Goal: Transaction & Acquisition: Purchase product/service

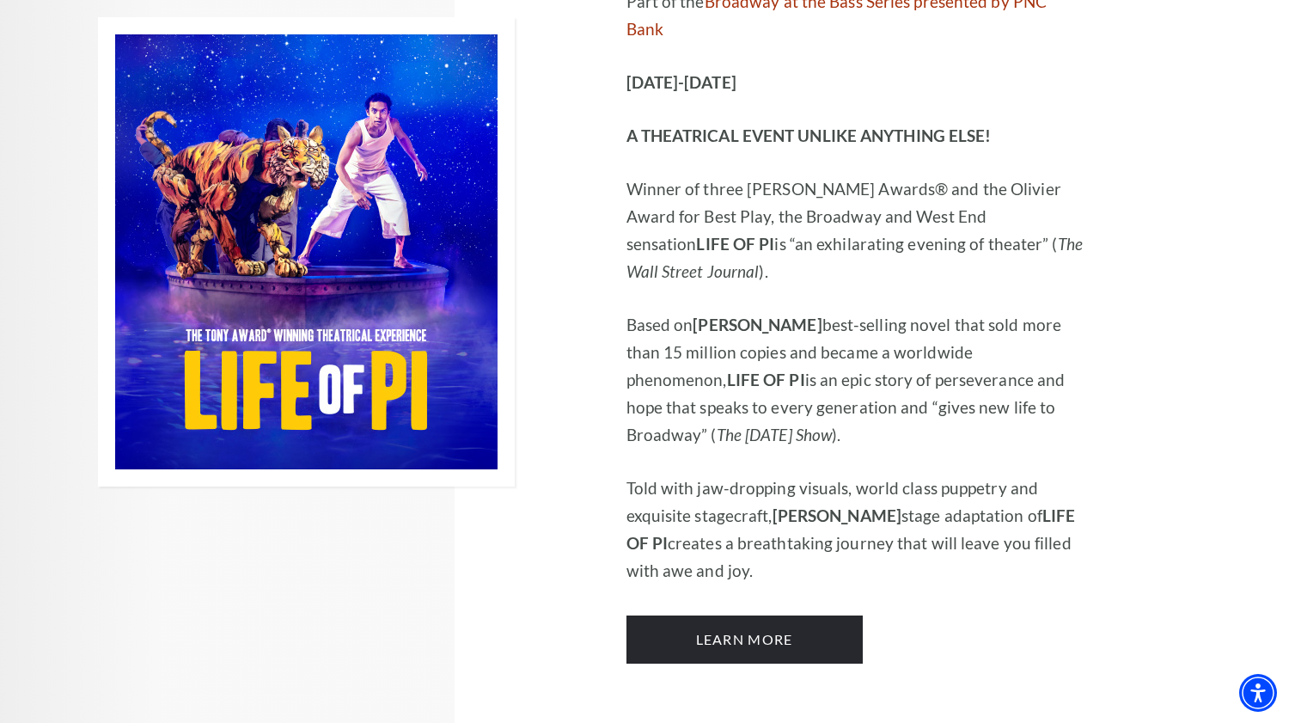
scroll to position [1095, 0]
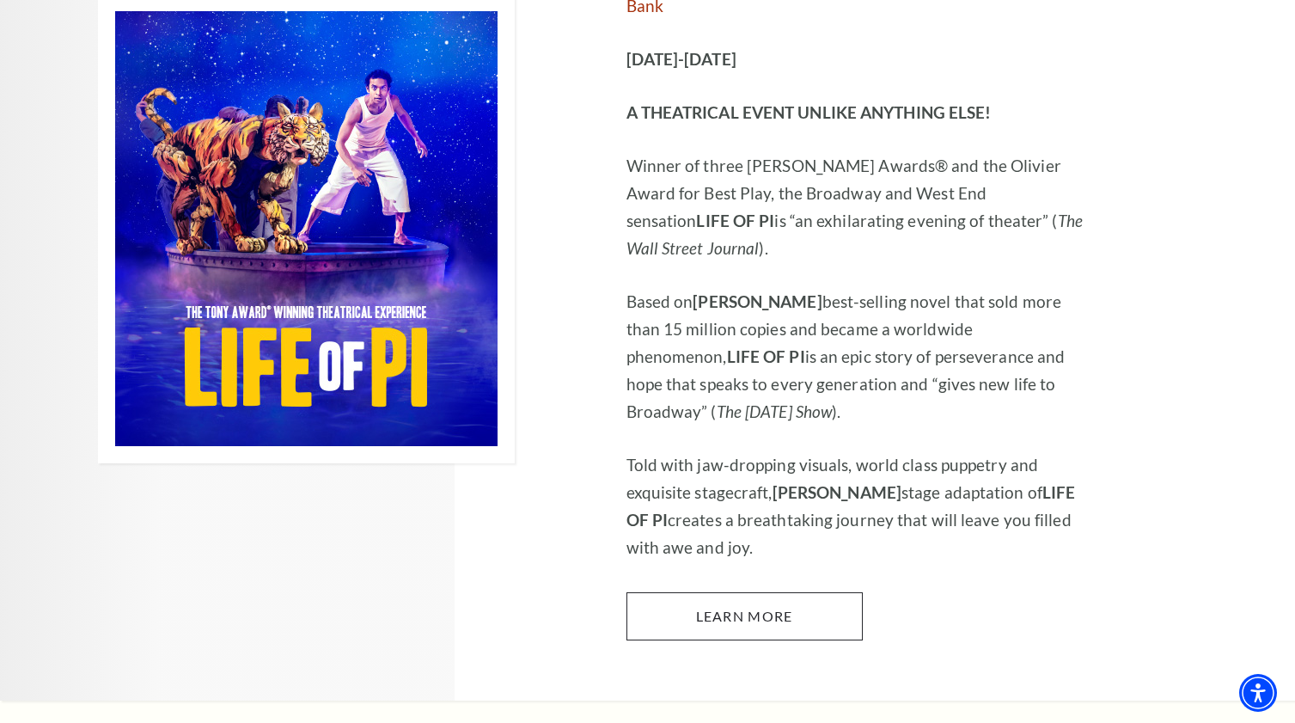
click at [745, 592] on link "Learn More" at bounding box center [745, 616] width 236 height 48
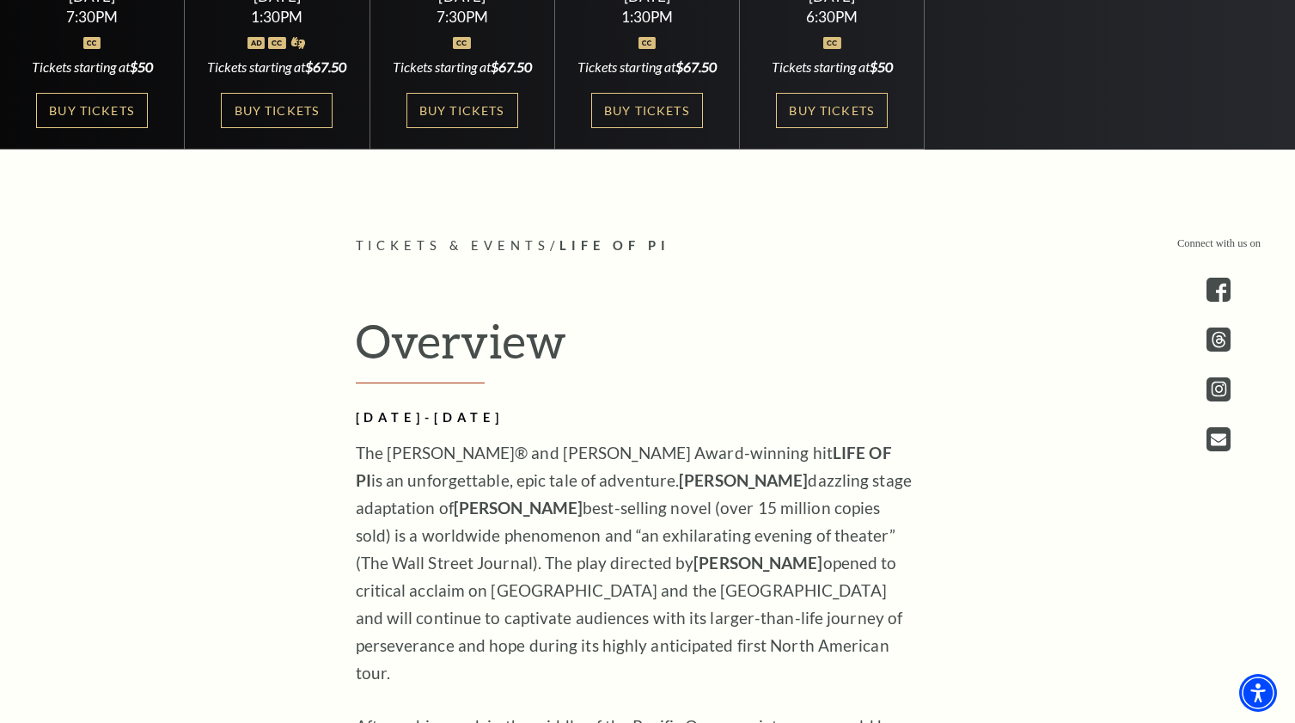
scroll to position [555, 0]
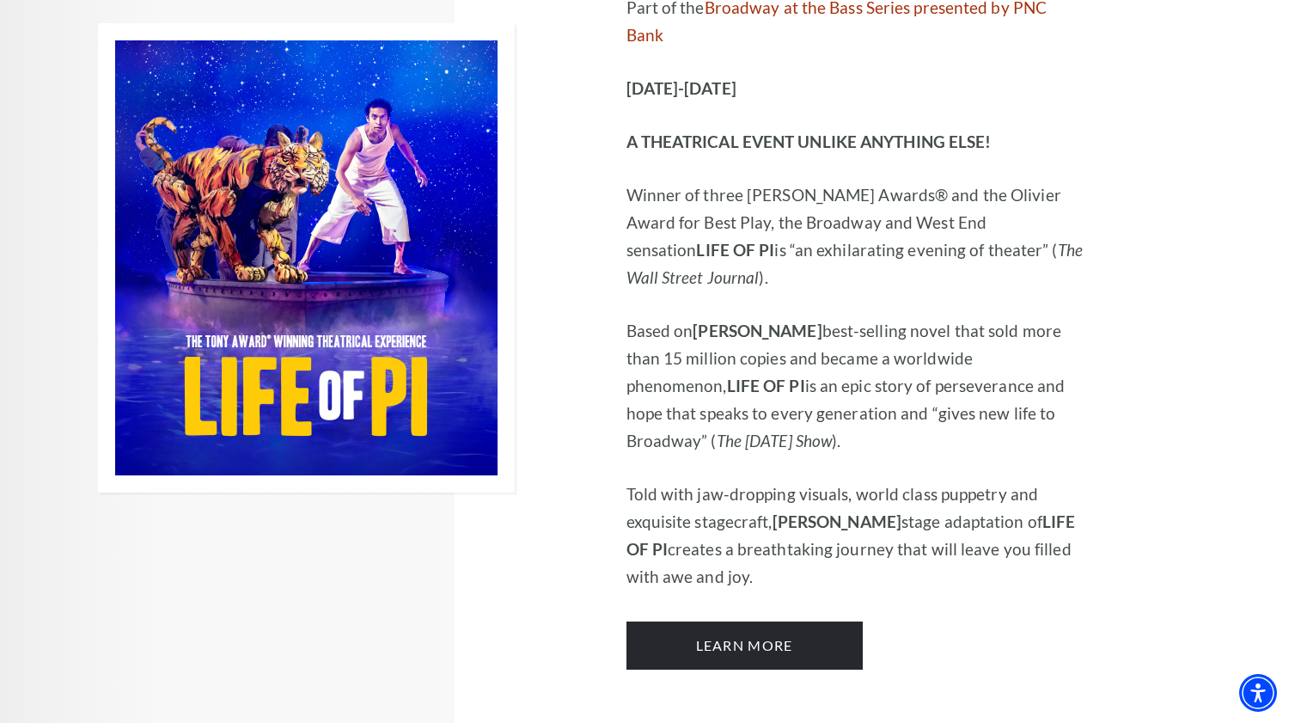
scroll to position [1071, 0]
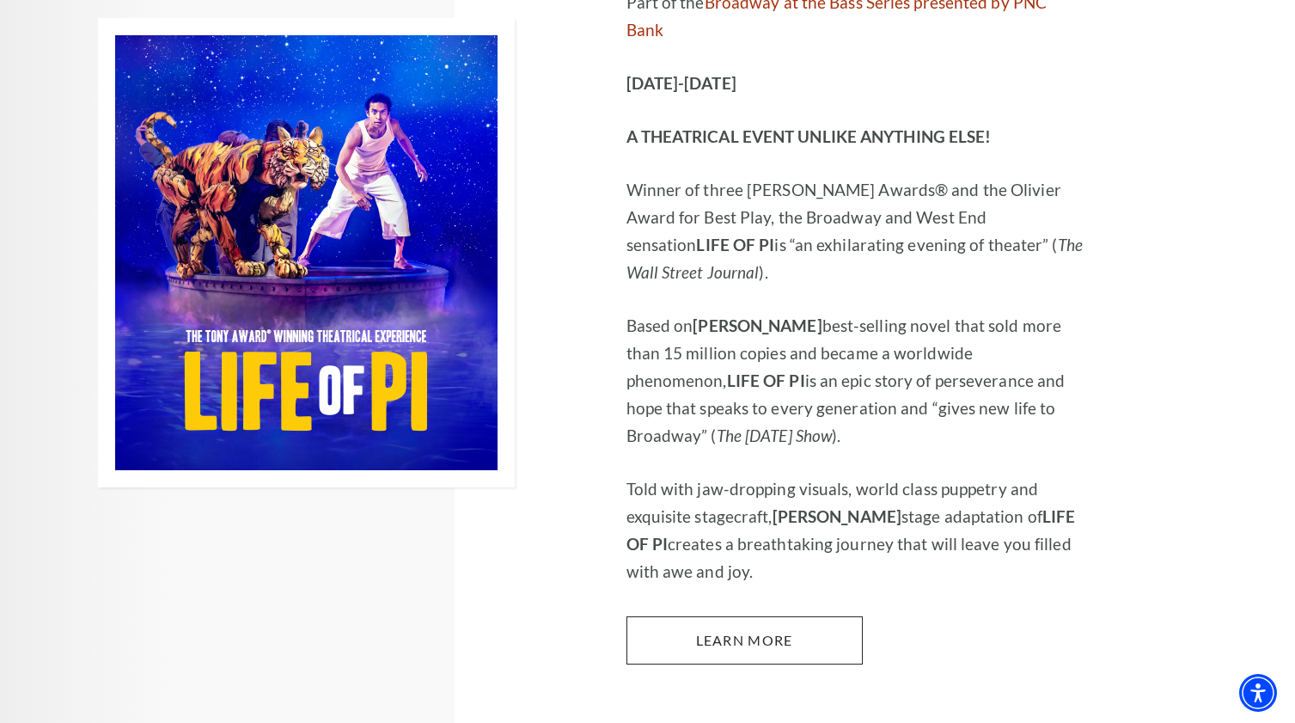
click at [751, 616] on link "Learn More" at bounding box center [745, 640] width 236 height 48
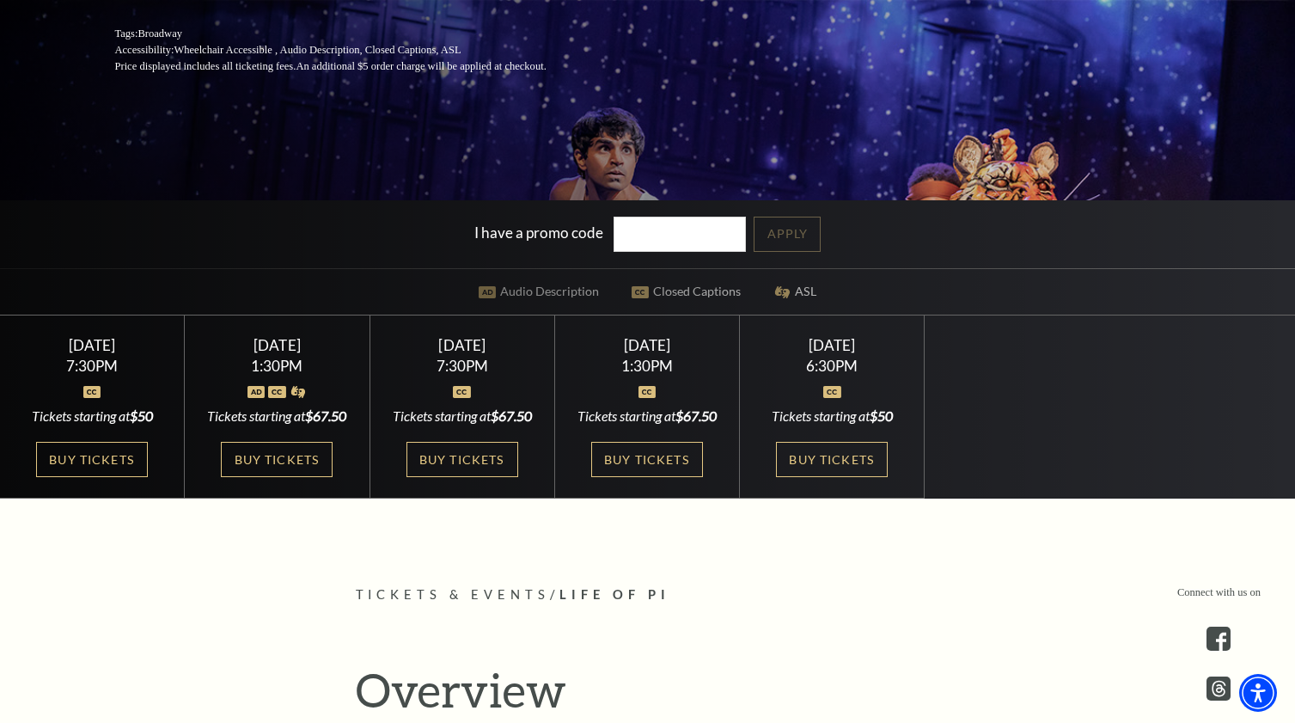
scroll to position [378, 0]
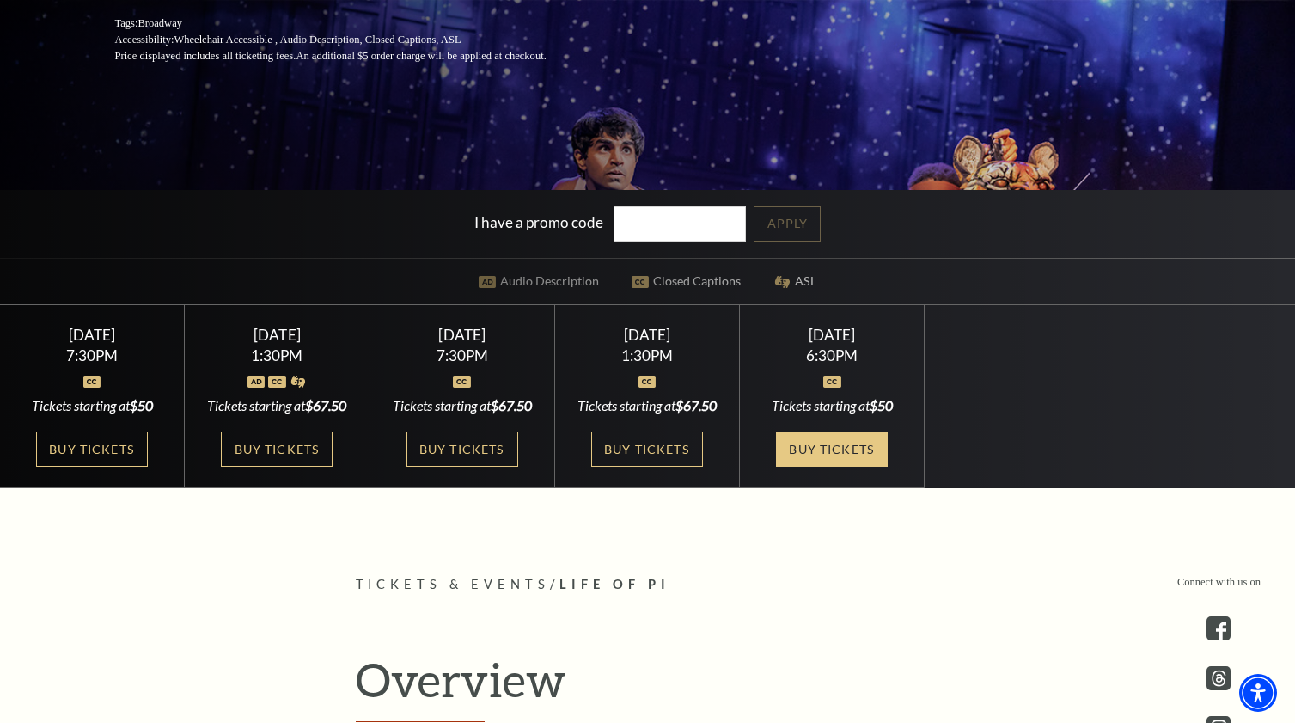
click at [822, 456] on link "Buy Tickets" at bounding box center [832, 449] width 112 height 35
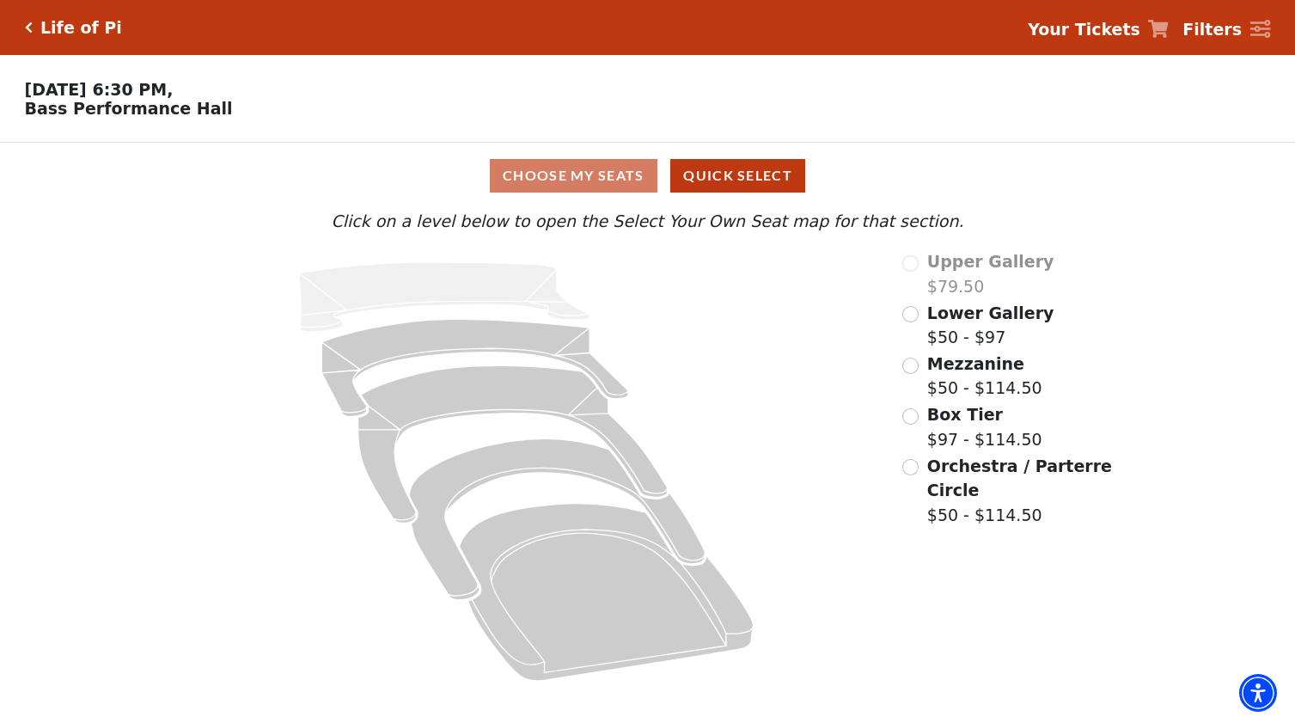
click at [912, 468] on input "Orchestra / Parterre Circle$50 - $114.50\a" at bounding box center [911, 467] width 16 height 16
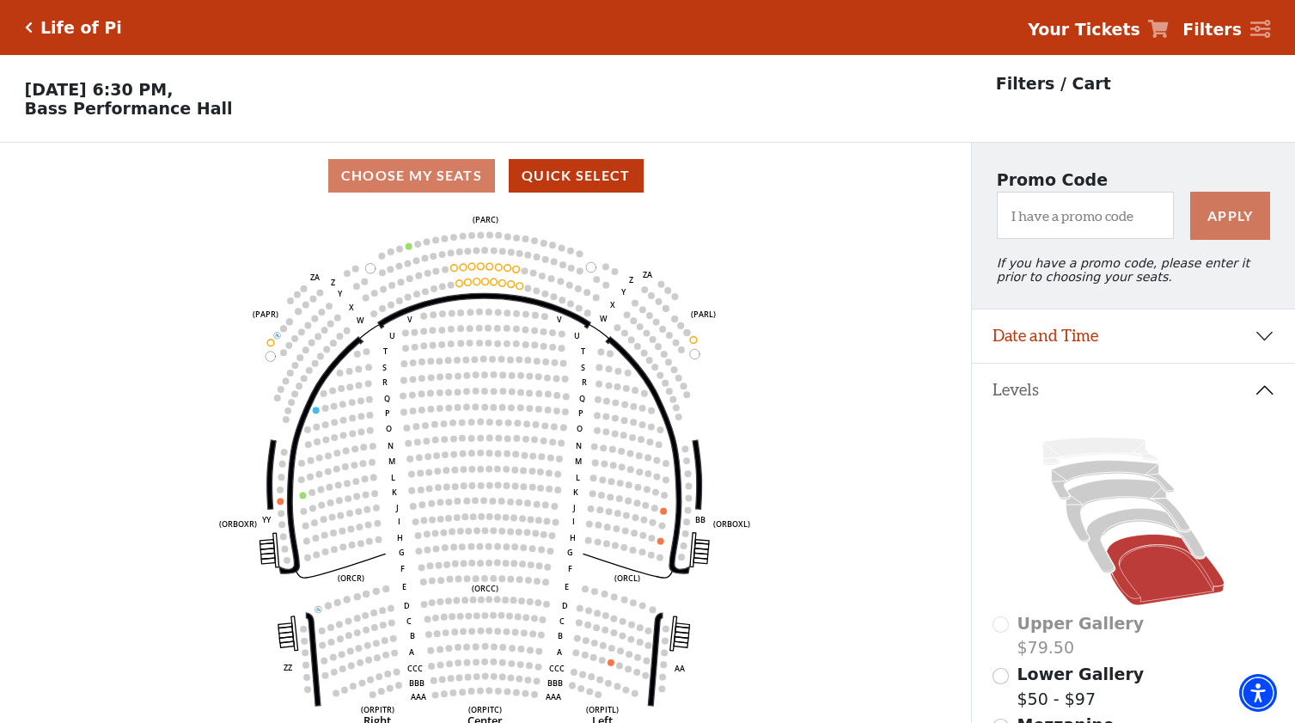
scroll to position [80, 0]
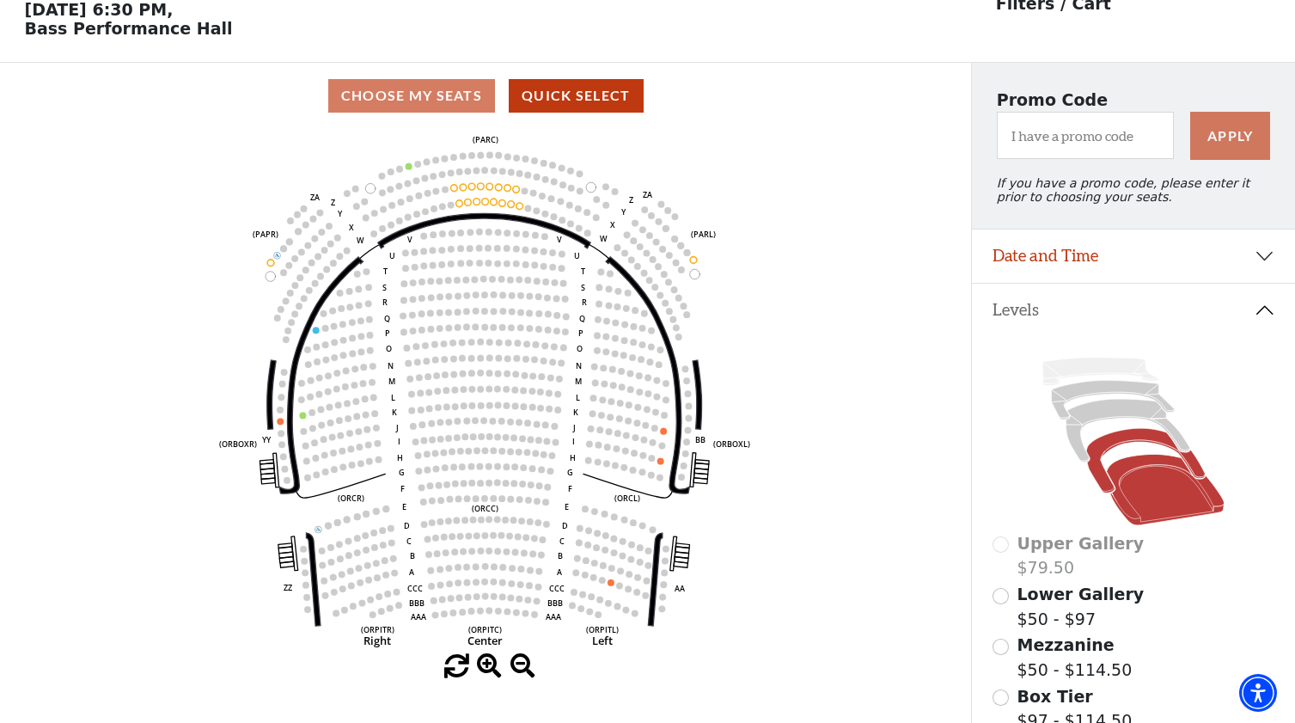
click at [1110, 445] on icon at bounding box center [1146, 461] width 119 height 64
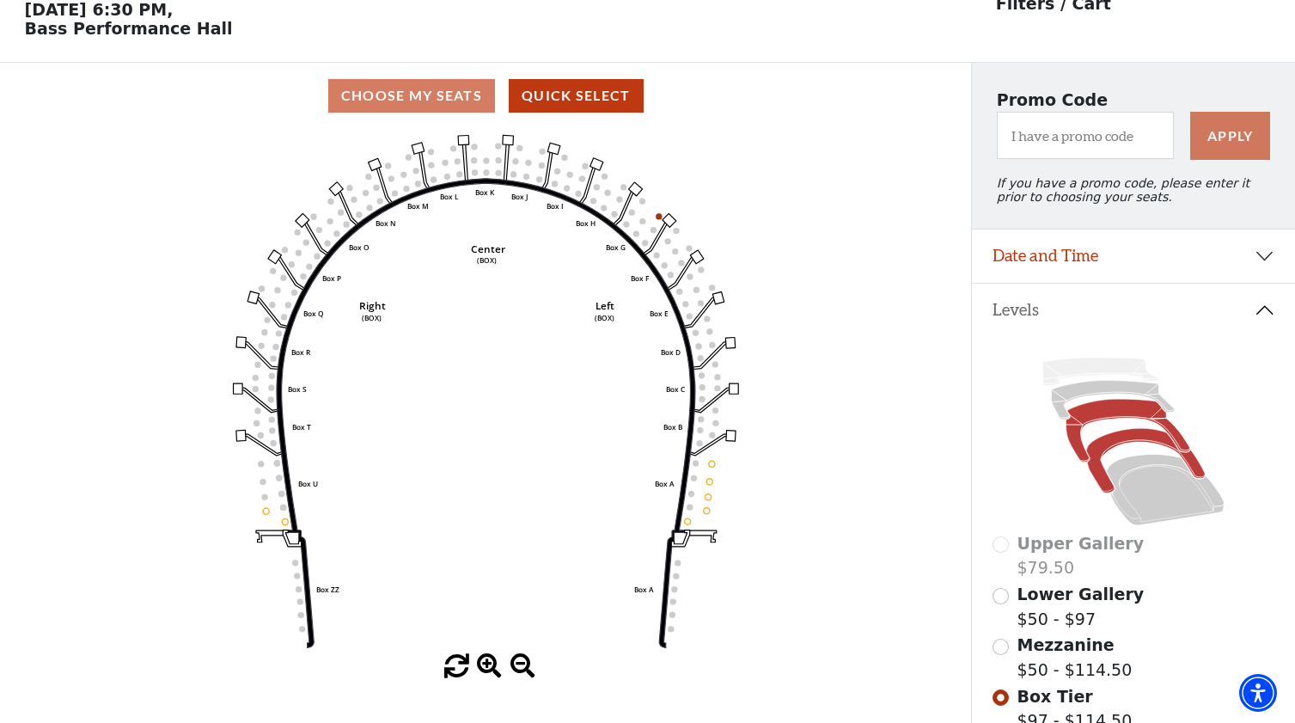
click at [1099, 412] on icon at bounding box center [1129, 431] width 124 height 63
